Goal: Transaction & Acquisition: Obtain resource

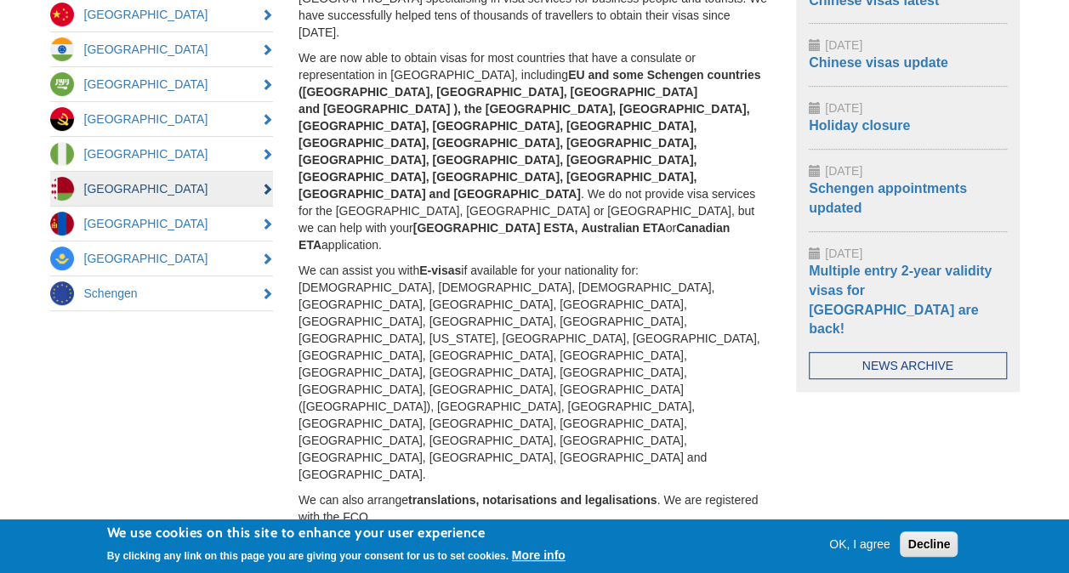
scroll to position [170, 0]
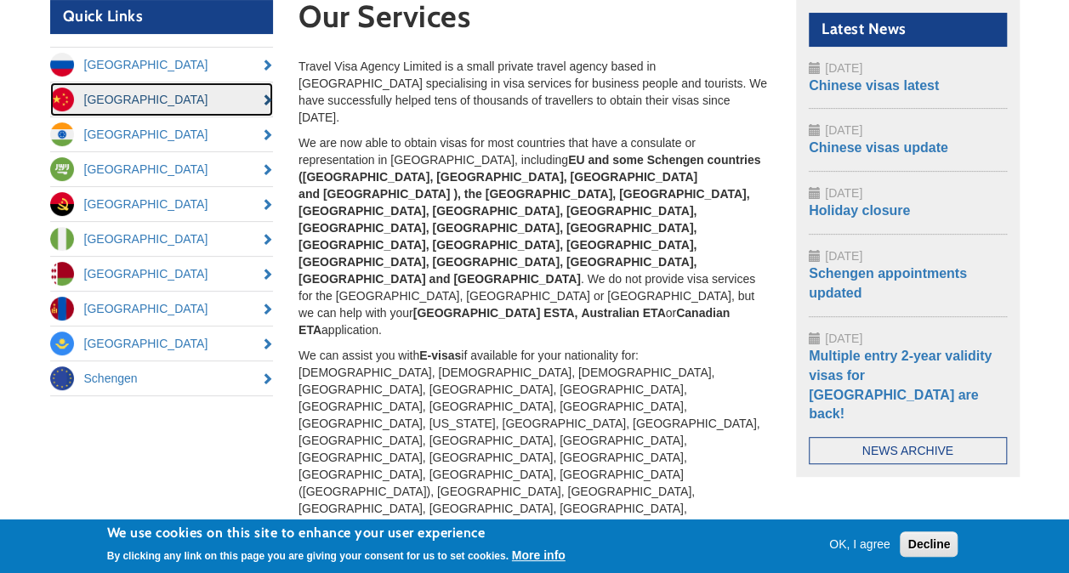
click at [104, 92] on link "[GEOGRAPHIC_DATA]" at bounding box center [162, 100] width 224 height 34
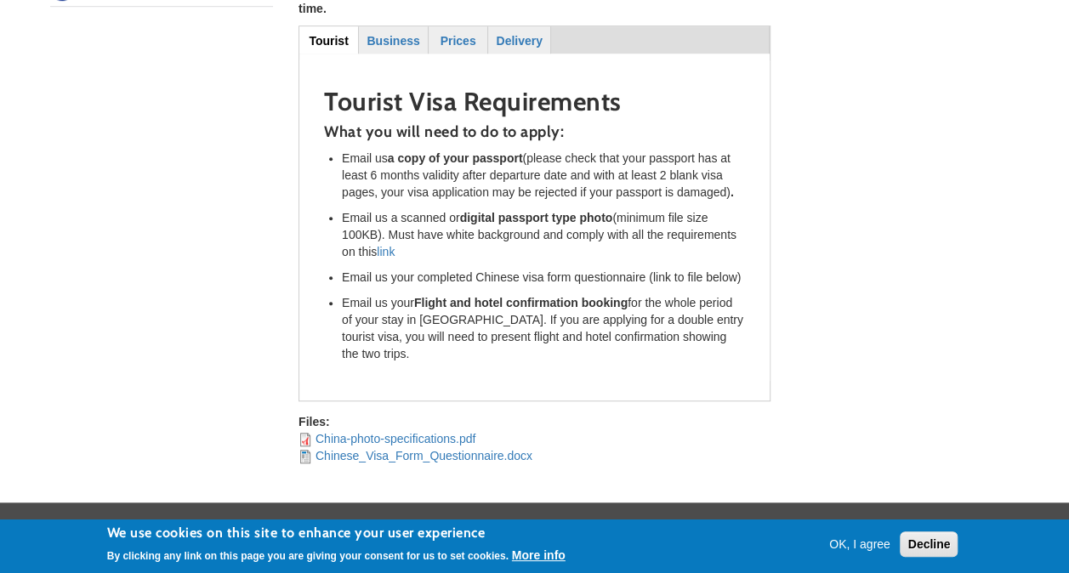
scroll to position [585, 0]
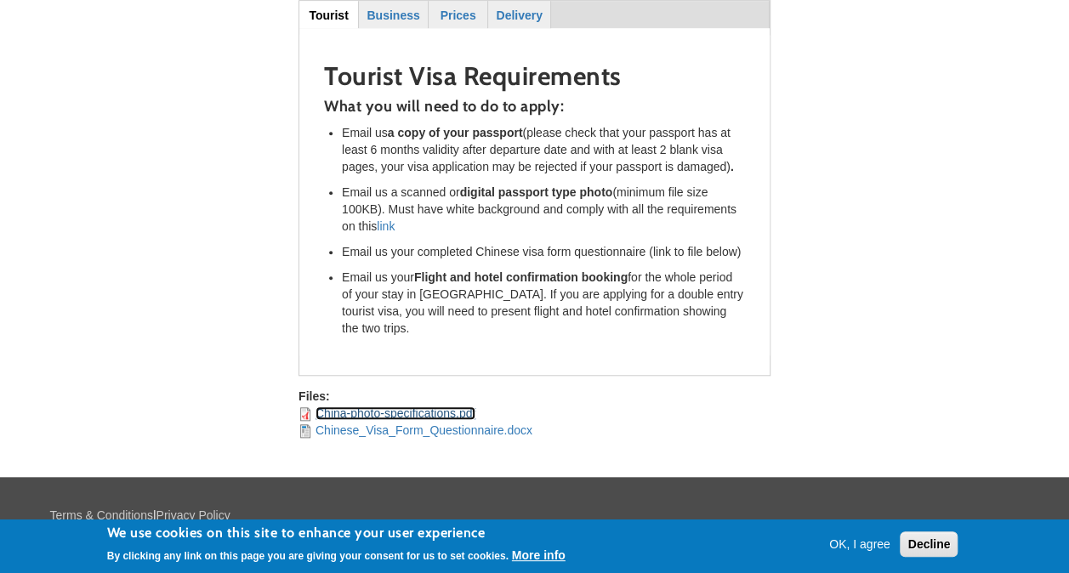
click at [373, 407] on link "China-photo-specifications.pdf" at bounding box center [396, 414] width 160 height 14
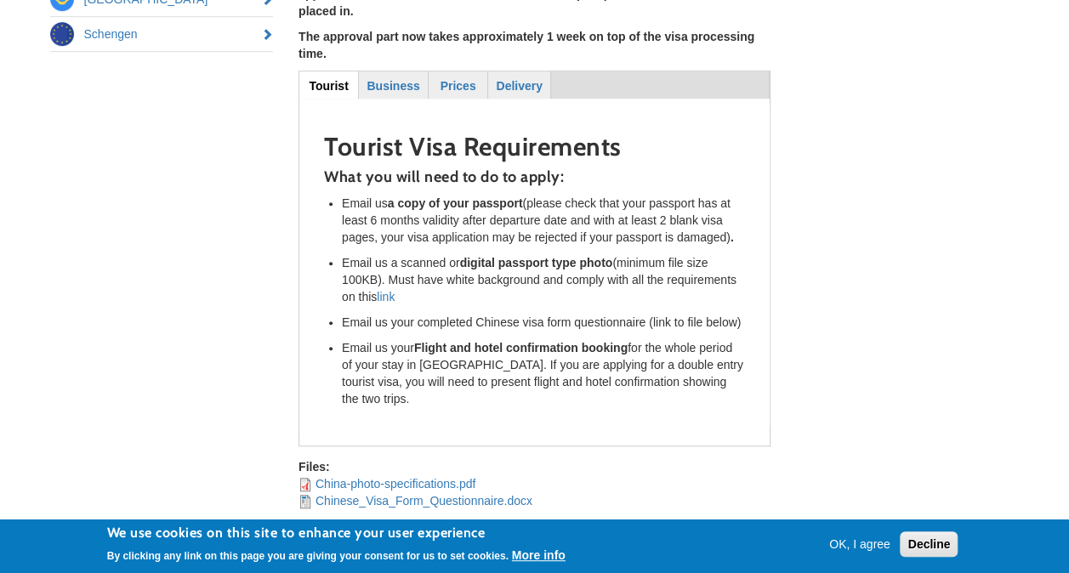
scroll to position [415, 0]
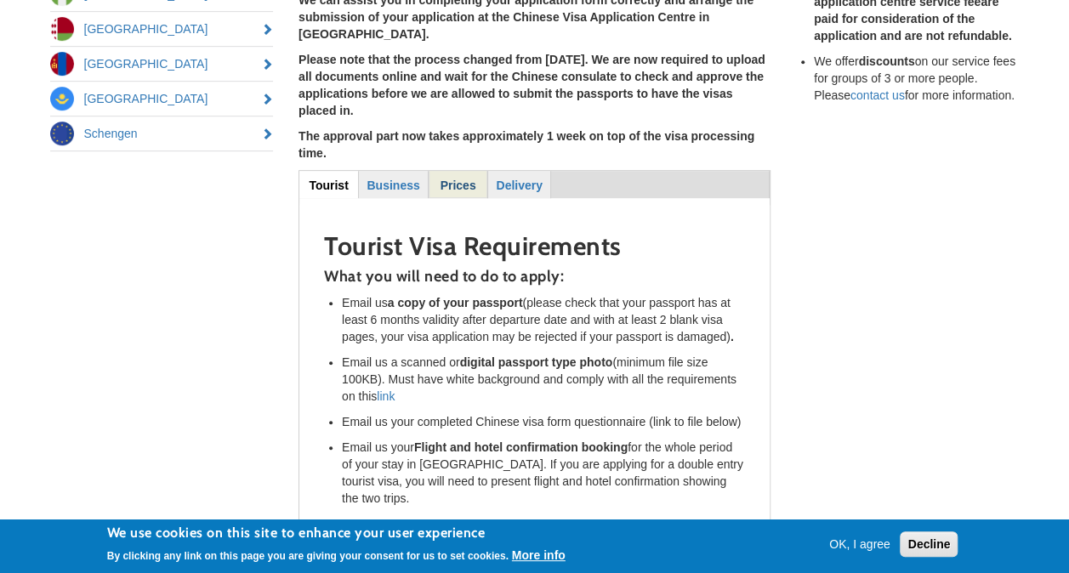
click at [452, 179] on strong "Prices" at bounding box center [459, 186] width 36 height 14
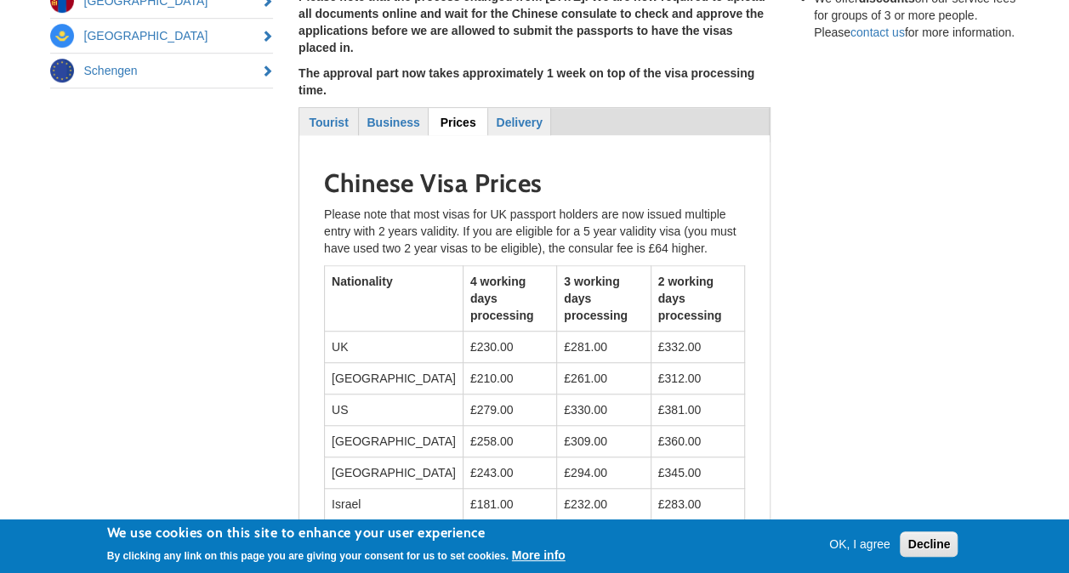
scroll to position [500, 0]
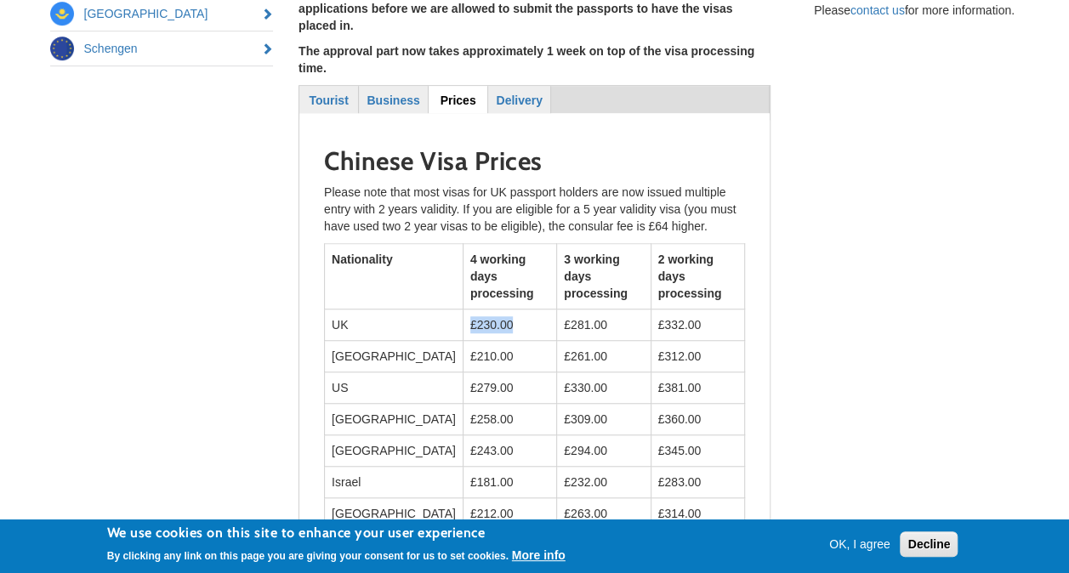
drag, startPoint x: 460, startPoint y: 262, endPoint x: 413, endPoint y: 257, distance: 47.9
click at [463, 310] on td "£230.00" at bounding box center [510, 325] width 94 height 31
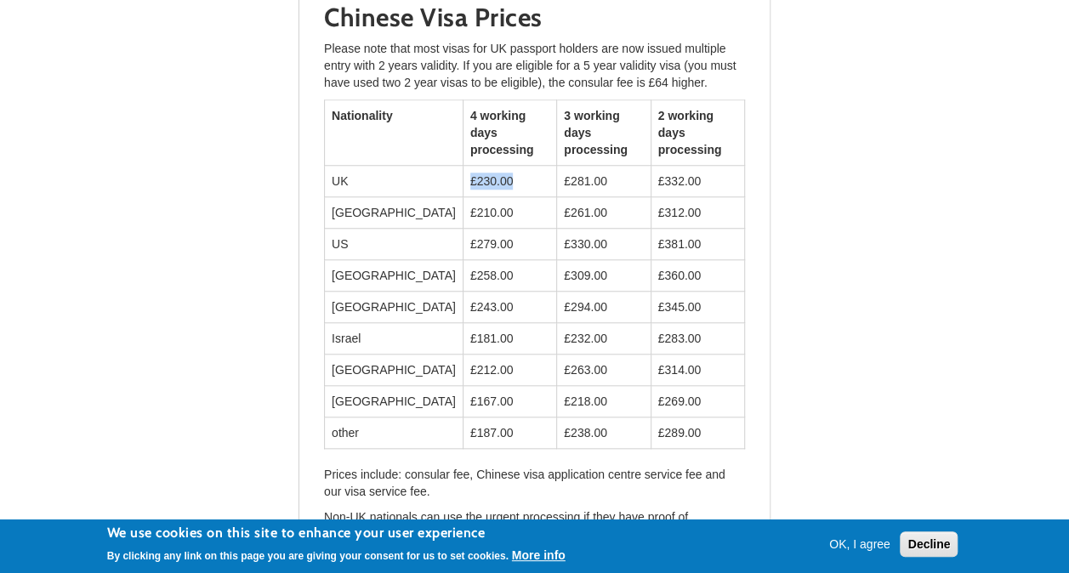
scroll to position [670, 0]
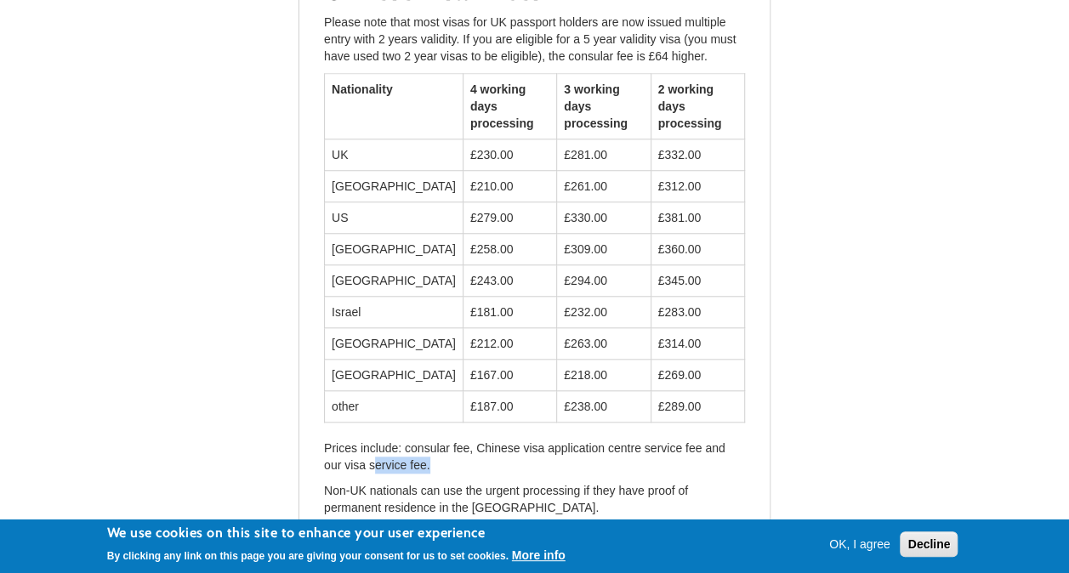
drag, startPoint x: 430, startPoint y: 402, endPoint x: 376, endPoint y: 395, distance: 54.9
click at [376, 440] on p "Prices include: consular fee, Chinese visa application centre service fee and o…" at bounding box center [534, 457] width 421 height 34
click at [834, 254] on div "Quick Links Russia China India Saudi Arabia Angola Nigeria Belarus Mongolia Kaz…" at bounding box center [534, 55] width 995 height 1110
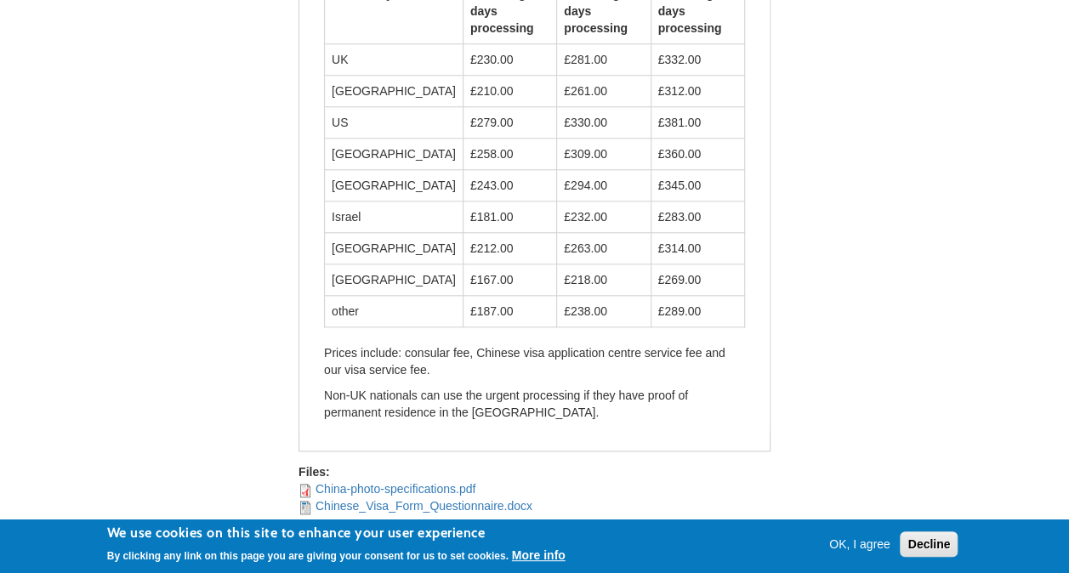
scroll to position [838, 0]
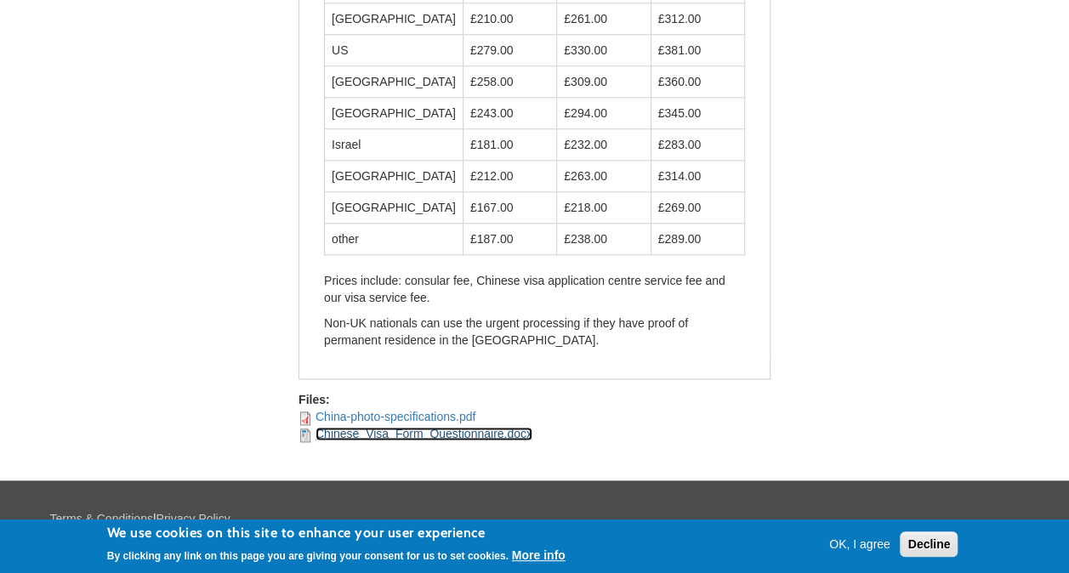
click at [387, 427] on link "Chinese_Visa_Form_Questionnaire.docx" at bounding box center [424, 434] width 217 height 14
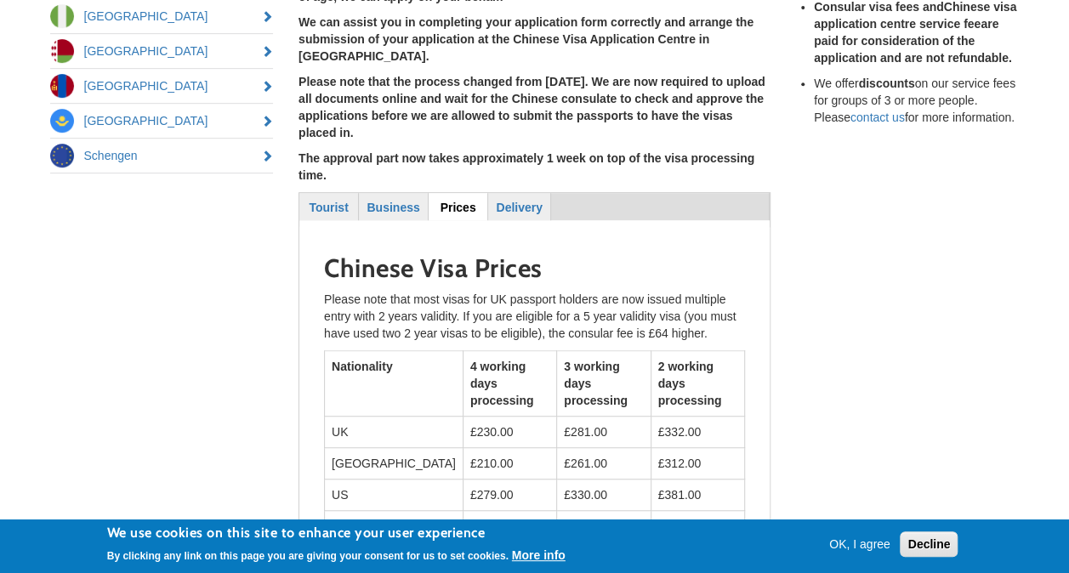
scroll to position [0, 0]
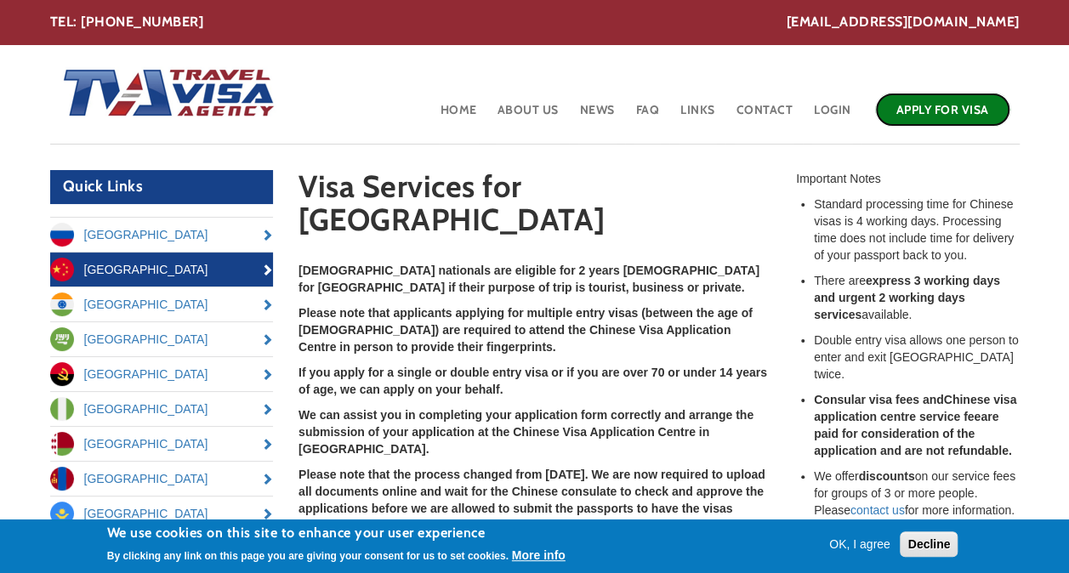
click at [960, 111] on link "Apply for Visa" at bounding box center [942, 110] width 135 height 34
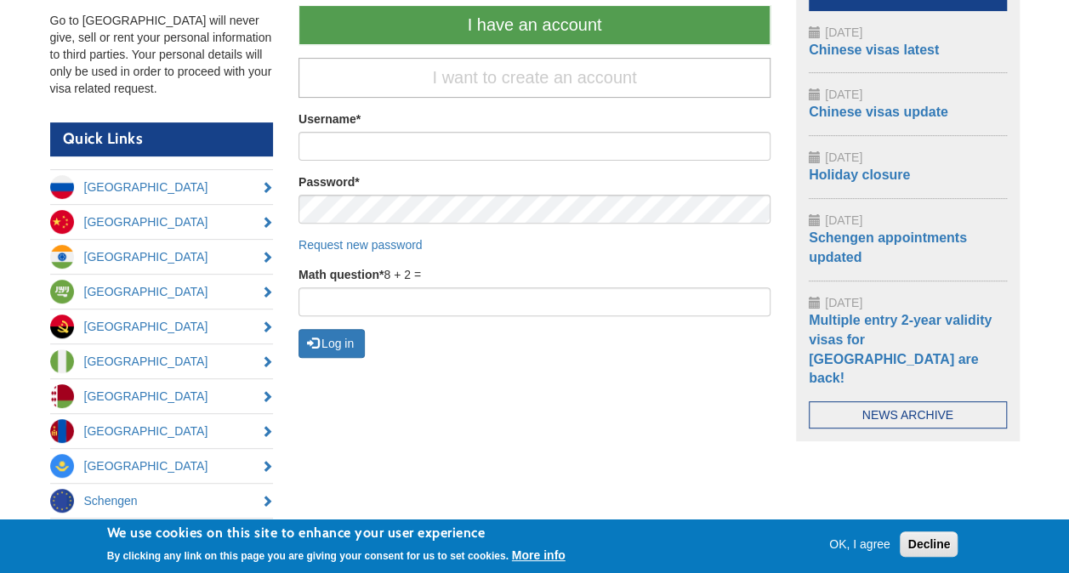
scroll to position [121, 0]
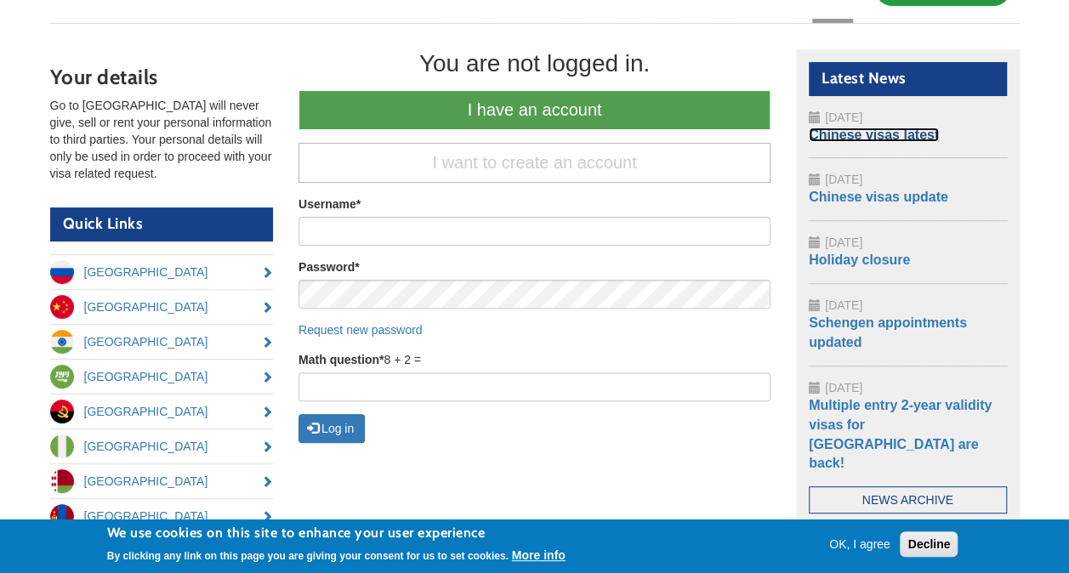
click at [874, 136] on link "Chinese visas latest" at bounding box center [874, 135] width 130 height 14
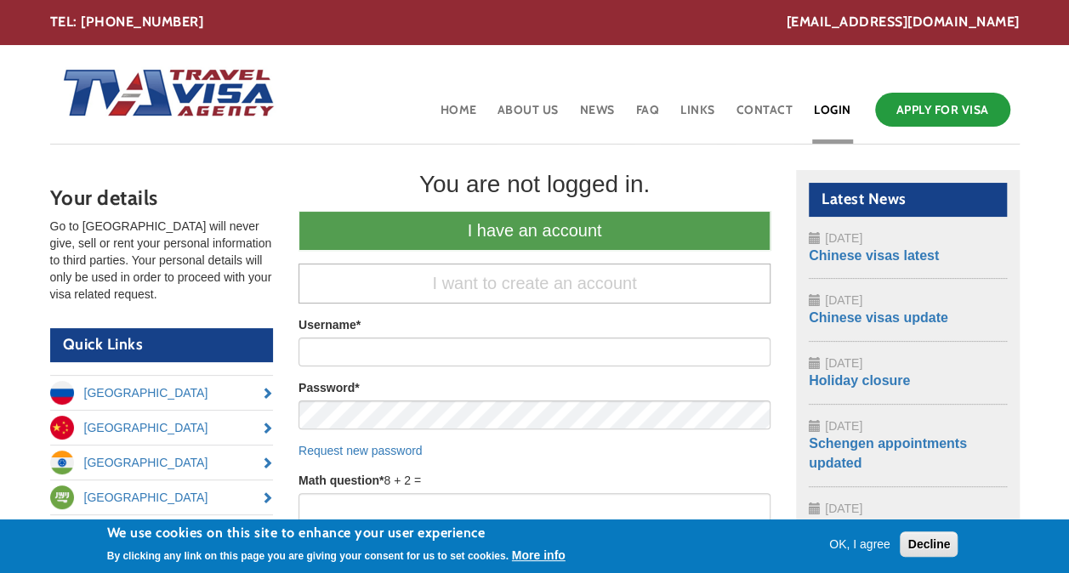
scroll to position [376, 0]
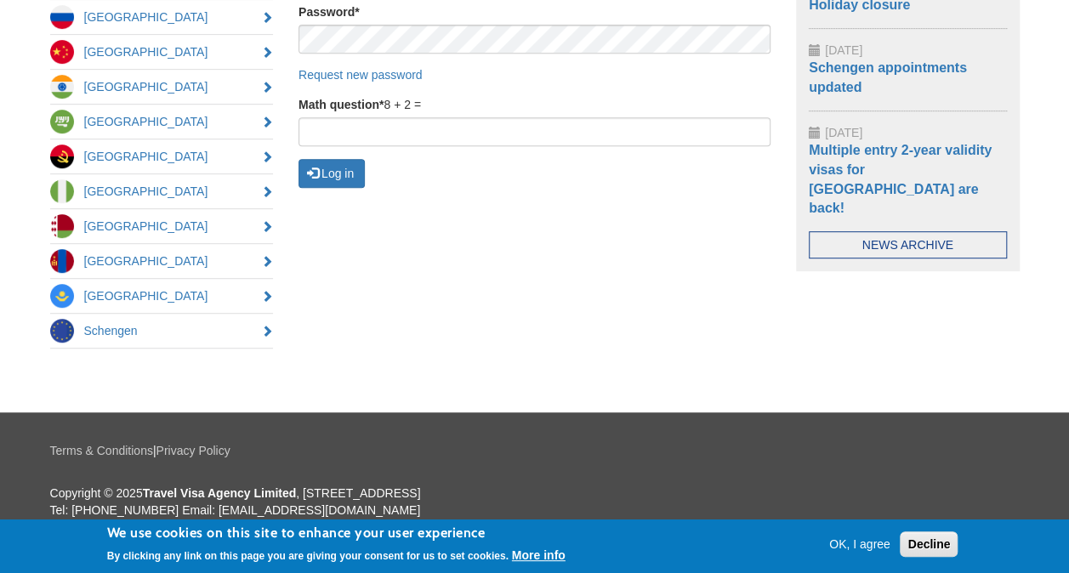
click at [430, 338] on div "Your details Go to Russia will never give, sell or rent your personal informati…" at bounding box center [534, 84] width 995 height 580
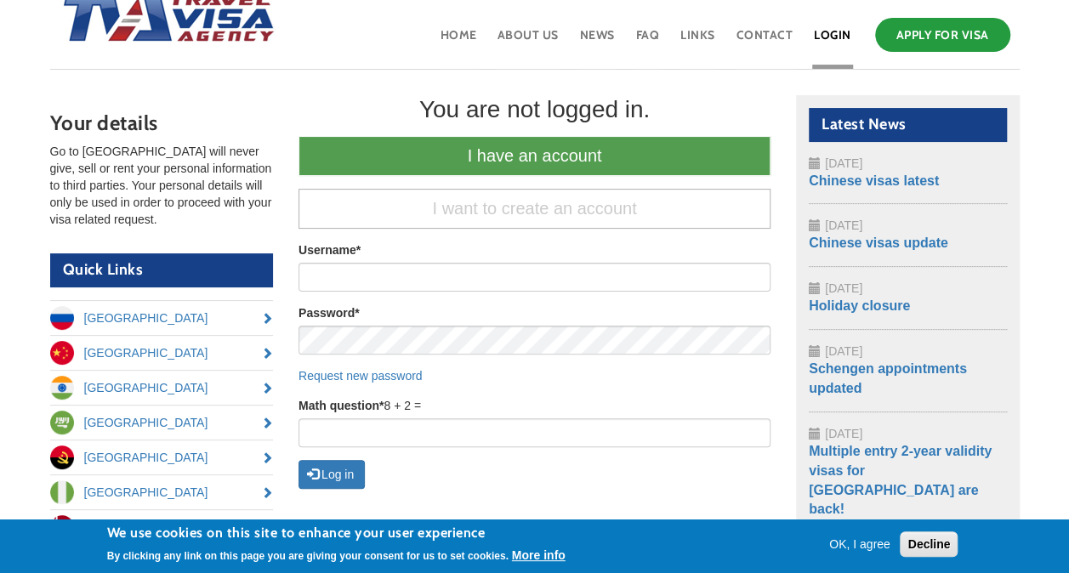
scroll to position [0, 0]
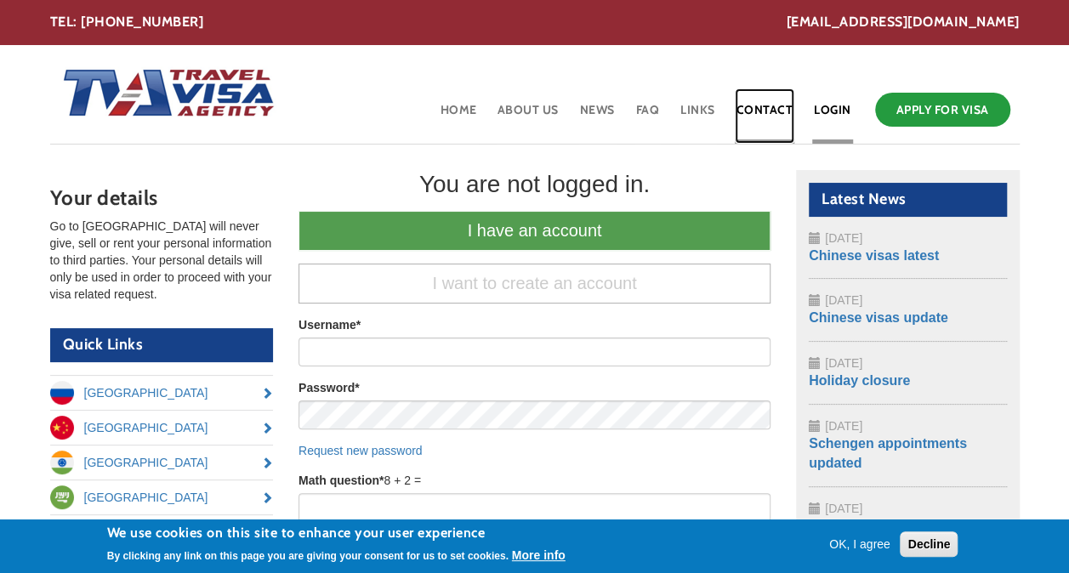
click at [771, 111] on link "Contact" at bounding box center [765, 115] width 60 height 55
